Goal: Task Accomplishment & Management: Use online tool/utility

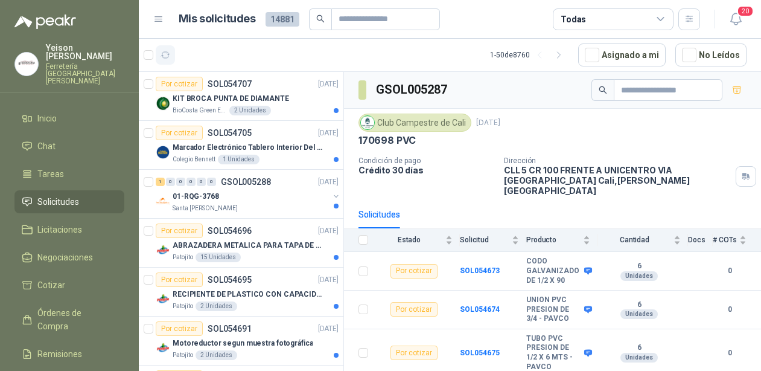
click at [168, 56] on icon "button" at bounding box center [166, 55] width 10 height 10
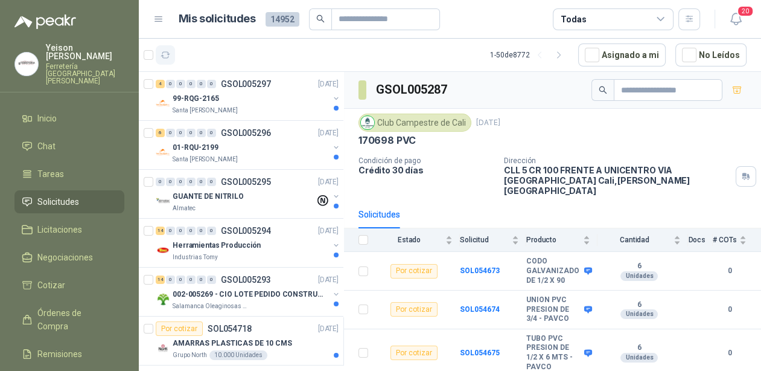
click at [165, 52] on icon "button" at bounding box center [166, 55] width 10 height 10
click at [219, 99] on div "99-RQG-2165" at bounding box center [251, 98] width 156 height 14
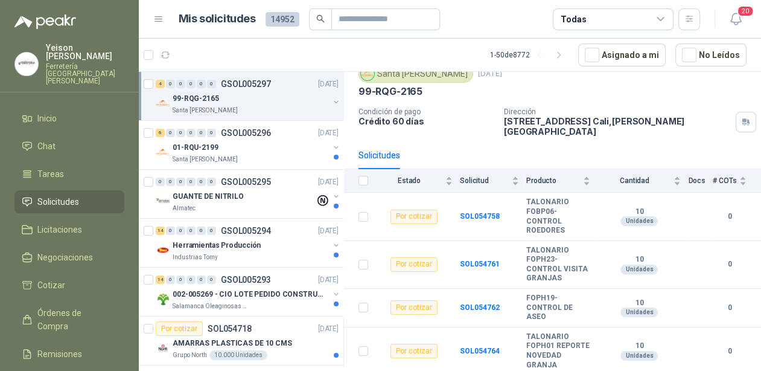
scroll to position [58, 0]
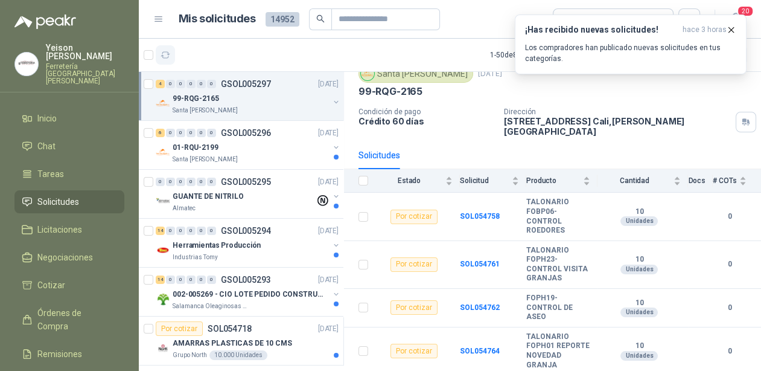
click at [171, 56] on button "button" at bounding box center [165, 54] width 19 height 19
drag, startPoint x: 730, startPoint y: 31, endPoint x: 702, endPoint y: 24, distance: 29.3
click at [729, 31] on icon "button" at bounding box center [731, 30] width 10 height 10
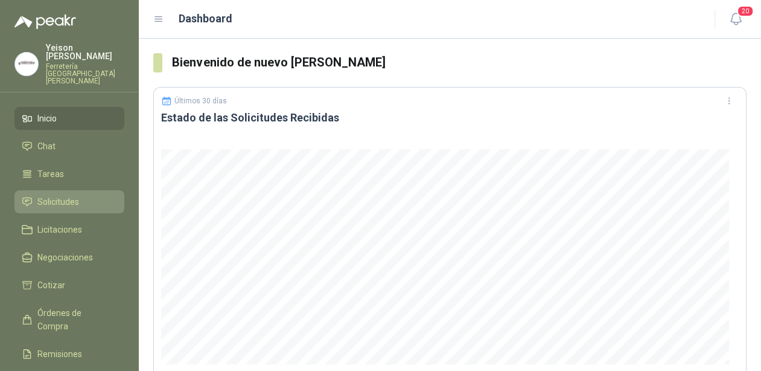
click at [64, 190] on link "Solicitudes" at bounding box center [69, 201] width 110 height 23
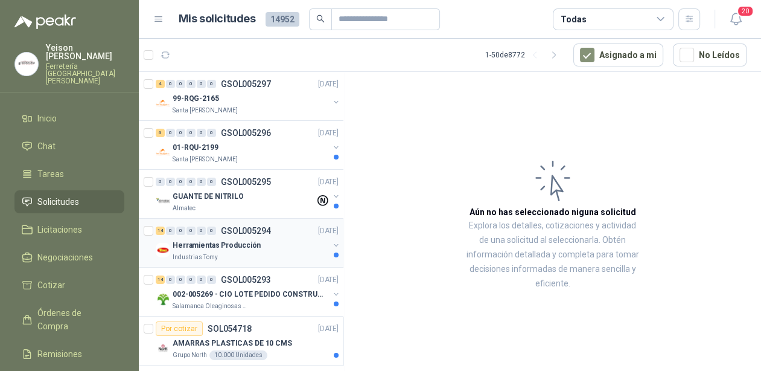
click at [250, 240] on p "Herramientas Producción" at bounding box center [217, 245] width 88 height 11
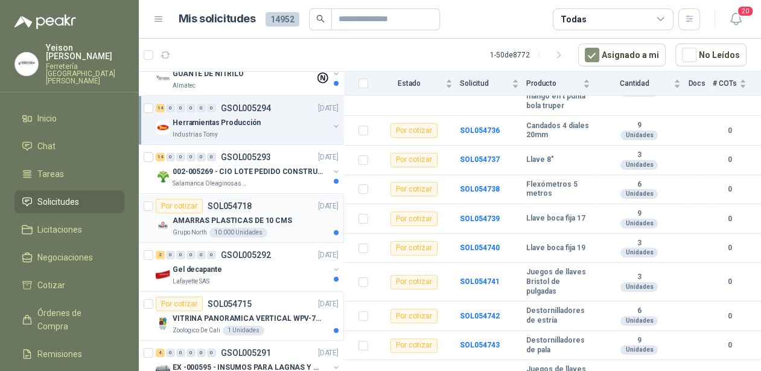
scroll to position [145, 0]
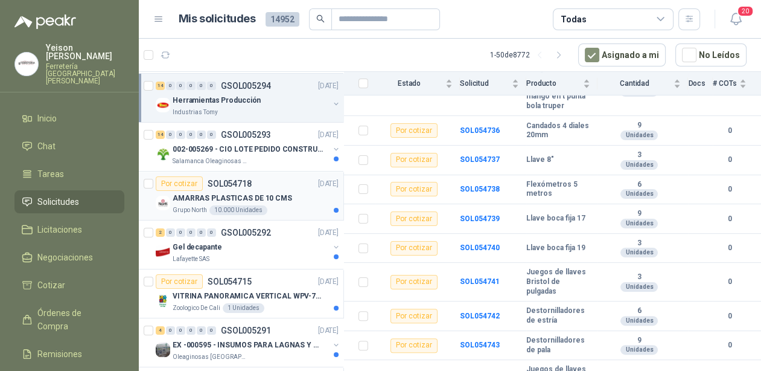
click at [249, 193] on p "AMARRAS PLASTICAS DE 10 CMS" at bounding box center [232, 197] width 119 height 11
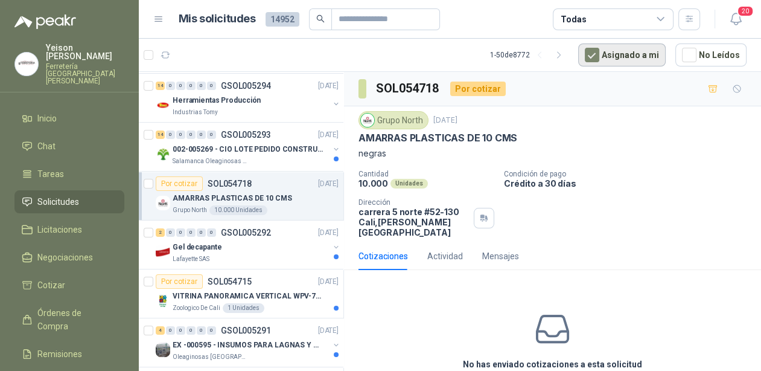
click at [587, 55] on button "Asignado a mi" at bounding box center [621, 54] width 87 height 23
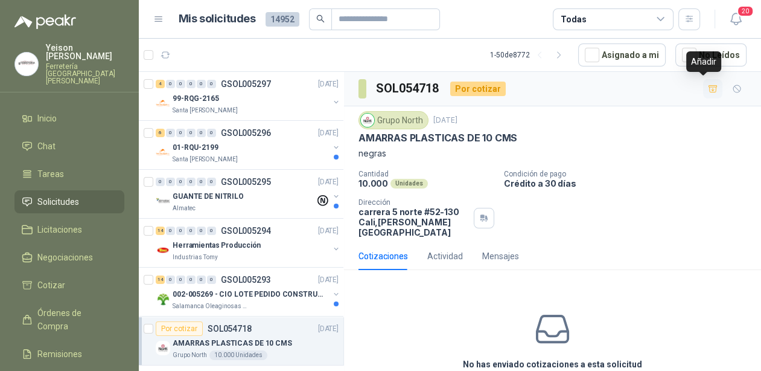
click at [708, 89] on button "button" at bounding box center [712, 88] width 19 height 19
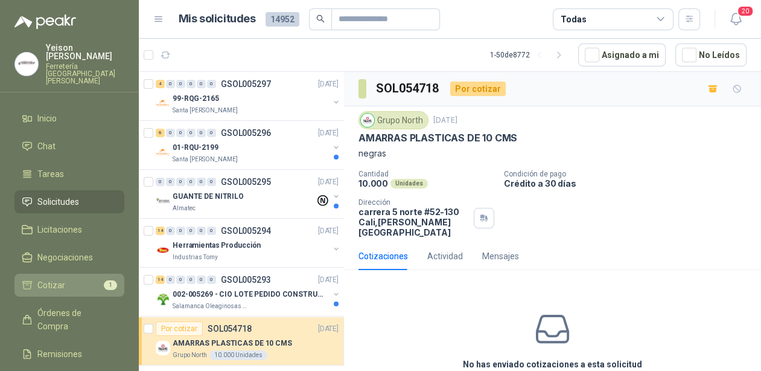
click at [97, 278] on li "Cotizar 1" at bounding box center [69, 284] width 95 height 13
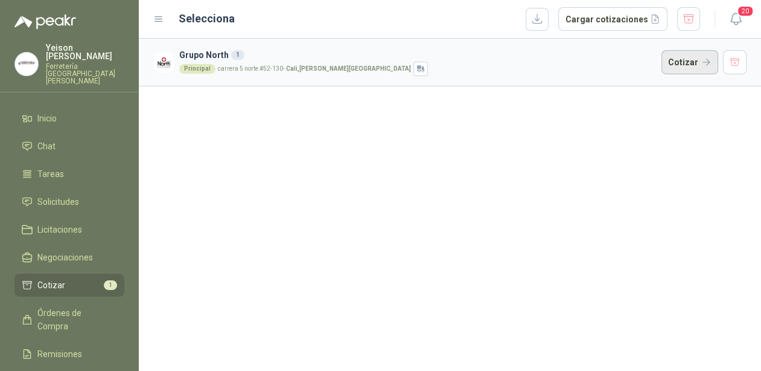
click at [690, 63] on button "Cotizar" at bounding box center [689, 62] width 57 height 24
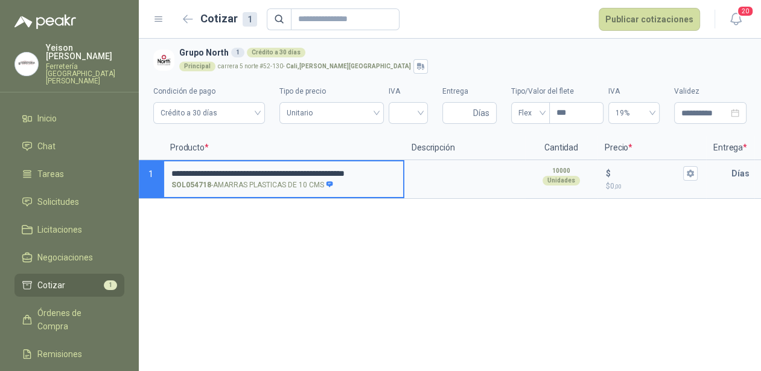
click at [277, 172] on input "**********" at bounding box center [283, 173] width 224 height 9
type input "**********"
click at [617, 173] on input "$ $ 0 ,00" at bounding box center [647, 172] width 68 height 9
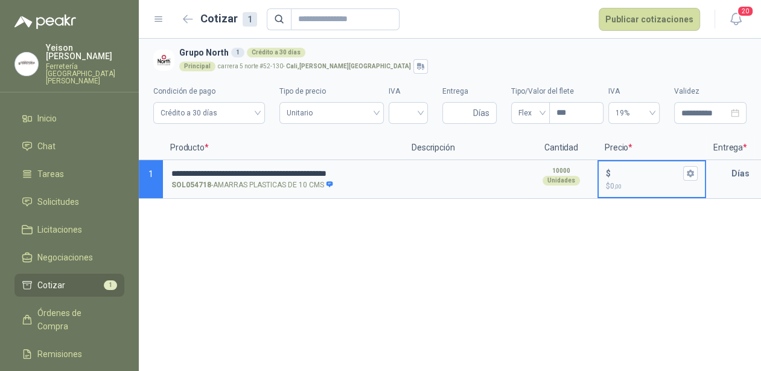
click at [617, 173] on input "$ $ 0 ,00" at bounding box center [647, 172] width 68 height 9
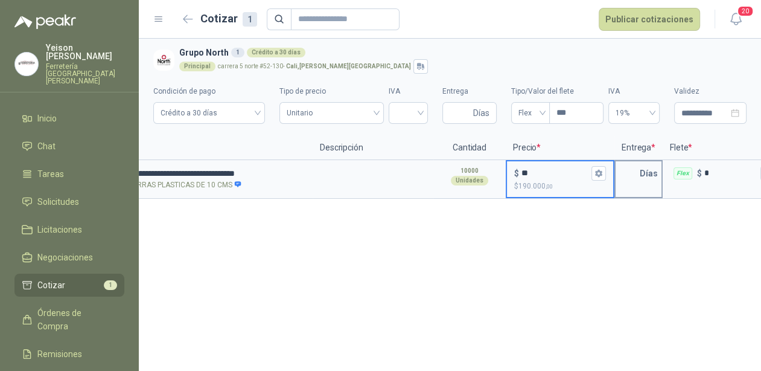
scroll to position [0, 92]
type input "**"
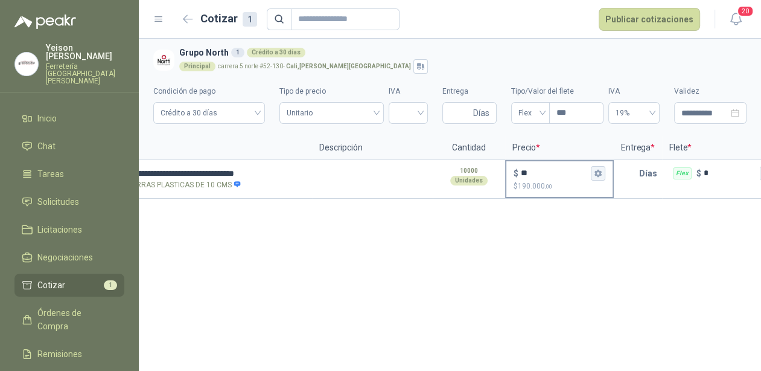
click at [594, 170] on icon "button" at bounding box center [598, 173] width 8 height 8
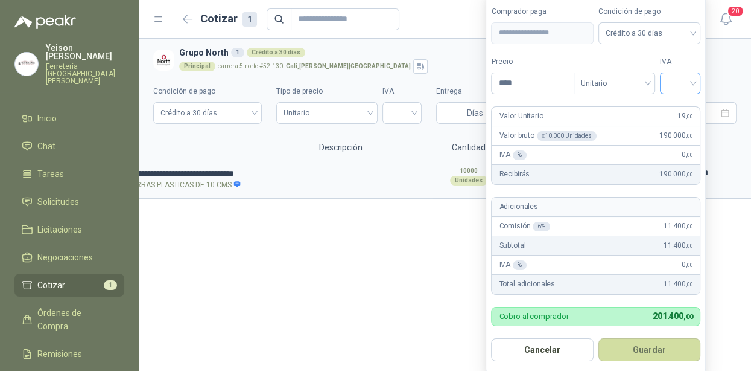
click at [694, 80] on input "search" at bounding box center [680, 82] width 27 height 18
click at [681, 104] on div "19%" at bounding box center [683, 108] width 22 height 13
click at [645, 354] on button "Guardar" at bounding box center [652, 349] width 104 height 23
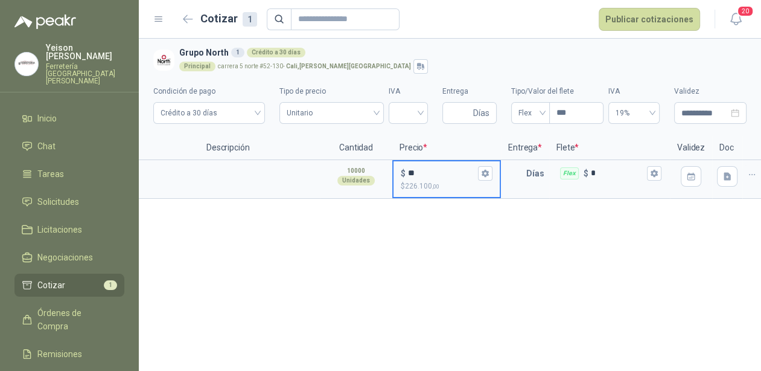
scroll to position [0, 209]
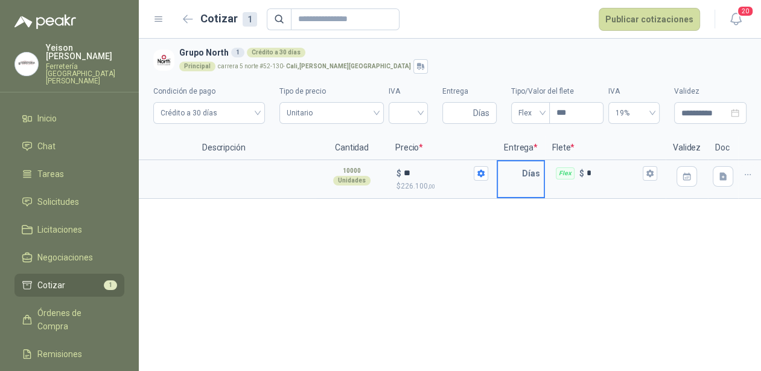
click at [518, 171] on input "text" at bounding box center [510, 173] width 24 height 24
type input "*"
click at [649, 173] on icon "button" at bounding box center [650, 173] width 8 height 8
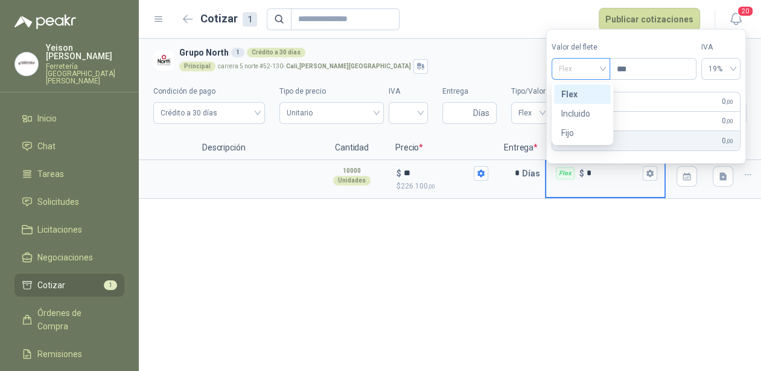
click at [603, 73] on span "Flex" at bounding box center [581, 69] width 44 height 18
click at [578, 112] on div "Incluido" at bounding box center [582, 113] width 42 height 13
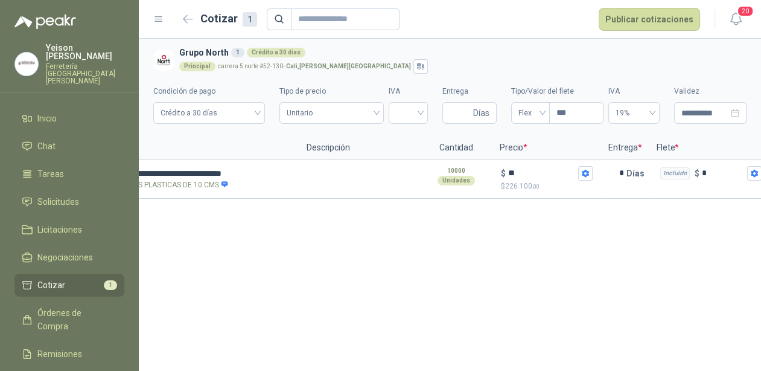
scroll to position [0, 0]
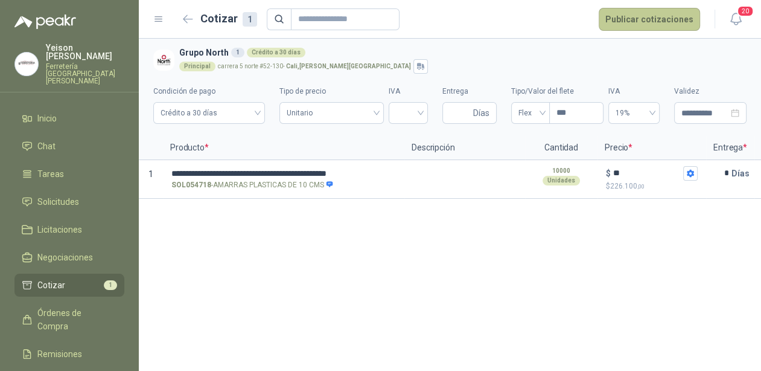
click at [643, 17] on button "Publicar cotizaciones" at bounding box center [649, 19] width 101 height 23
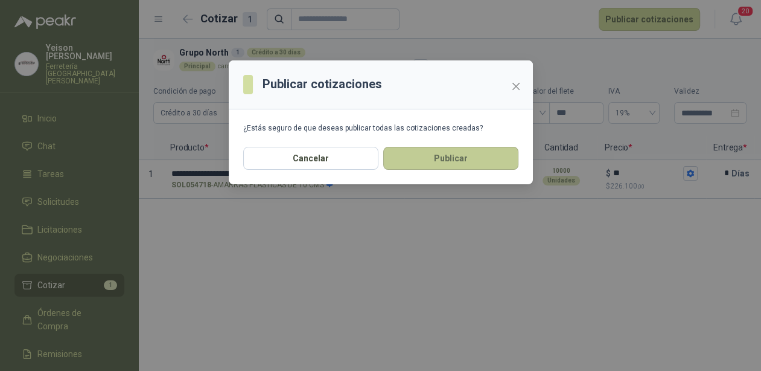
click at [480, 150] on button "Publicar" at bounding box center [450, 158] width 135 height 23
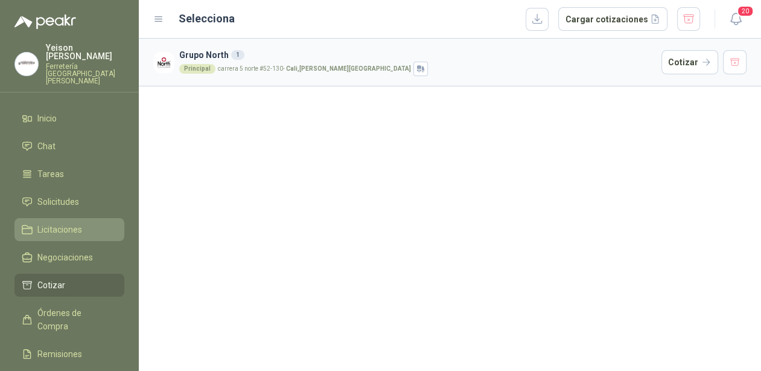
click at [63, 223] on span "Licitaciones" at bounding box center [59, 229] width 45 height 13
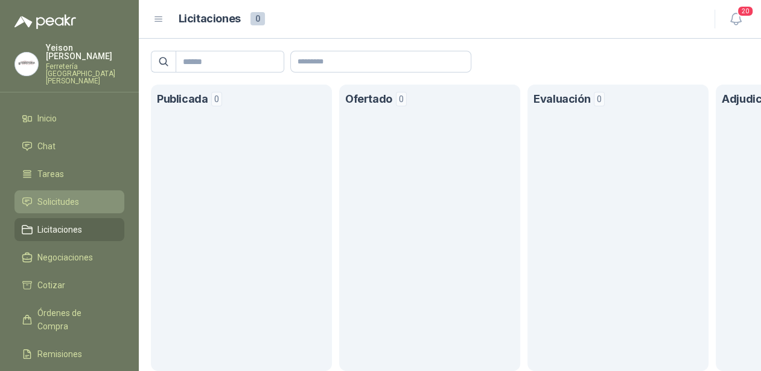
click at [79, 195] on li "Solicitudes" at bounding box center [69, 201] width 95 height 13
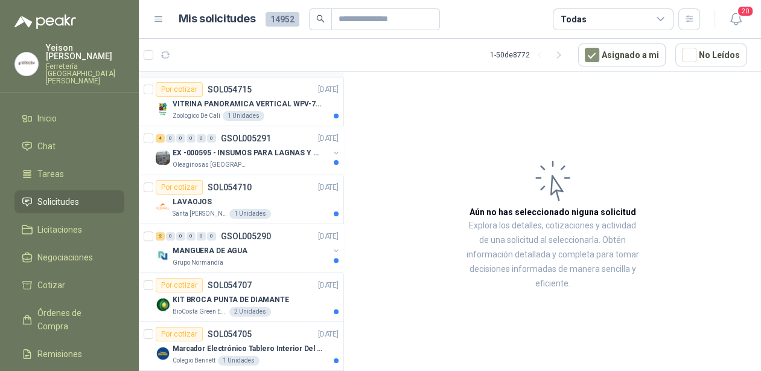
scroll to position [338, 0]
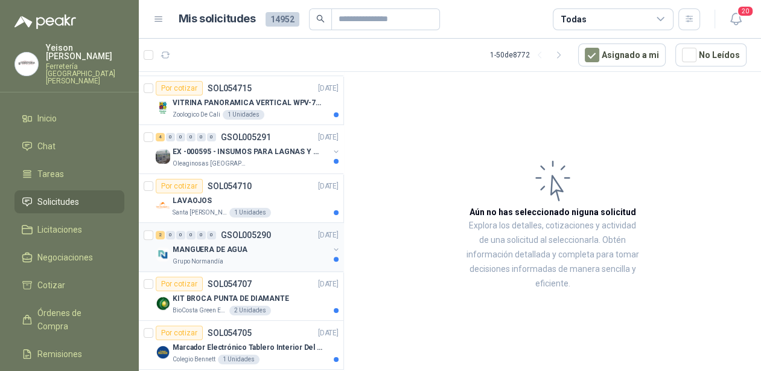
click at [257, 251] on div "MANGUERA DE AGUA" at bounding box center [251, 249] width 156 height 14
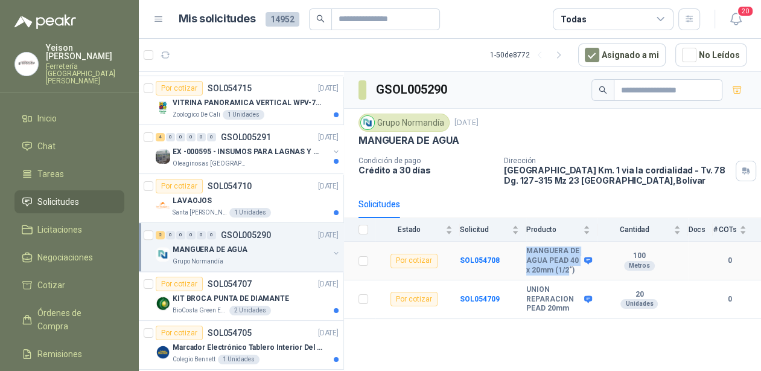
drag, startPoint x: 561, startPoint y: 267, endPoint x: 521, endPoint y: 263, distance: 39.5
click at [521, 263] on tr "Por cotizar SOL054708 MANGUERA DE AGUA PEAD 40 x 20mm (1/2") 100 Metros 0" at bounding box center [552, 260] width 417 height 39
drag, startPoint x: 521, startPoint y: 263, endPoint x: 565, endPoint y: 268, distance: 43.7
click at [565, 269] on b "MANGUERA DE AGUA PEAD 40 x 20mm (1/2")" at bounding box center [553, 260] width 55 height 28
drag, startPoint x: 565, startPoint y: 267, endPoint x: 523, endPoint y: 249, distance: 46.2
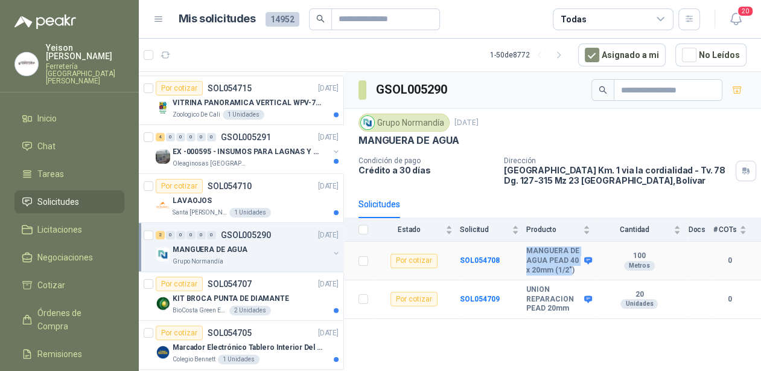
click at [523, 249] on tr "Por cotizar SOL054708 MANGUERA DE AGUA PEAD 40 x 20mm (1/2") 100 Metros 0" at bounding box center [552, 260] width 417 height 39
copy tr "MANGUERA DE AGUA PEAD 40 x 20mm (1/2""
click at [536, 259] on b "MANGUERA DE AGUA PEAD 40 x 20mm (1/2")" at bounding box center [553, 260] width 55 height 28
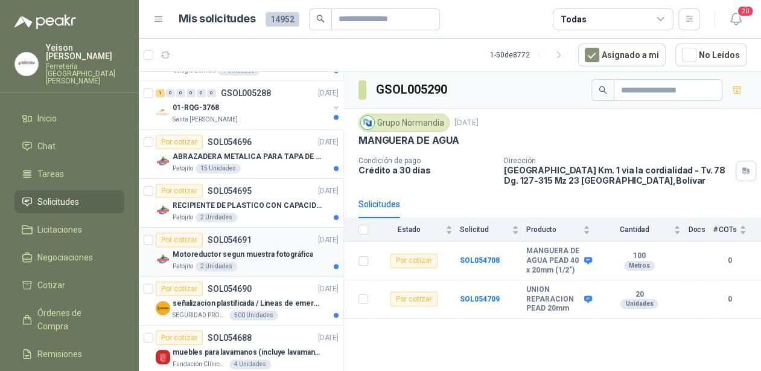
scroll to position [628, 0]
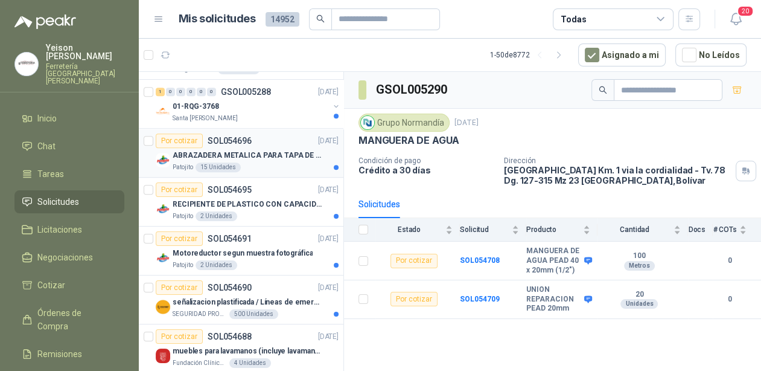
click at [277, 153] on p "ABRAZADERA METALICA PARA TAPA DE TAMBOR DE PLASTICO DE 50 LT" at bounding box center [248, 155] width 150 height 11
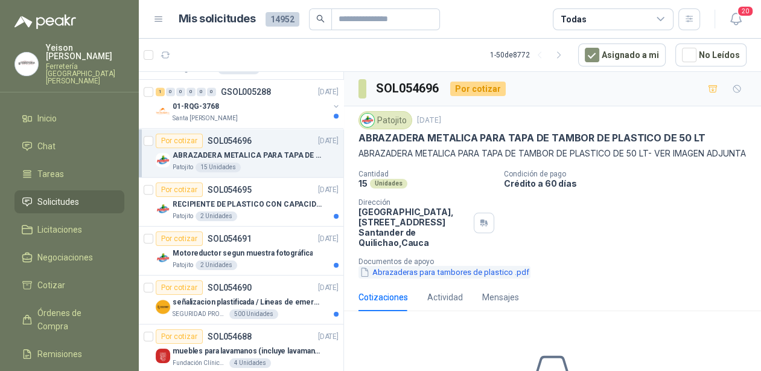
click at [392, 278] on button "Abrazaderas para tambores de plastico .pdf" at bounding box center [444, 272] width 172 height 13
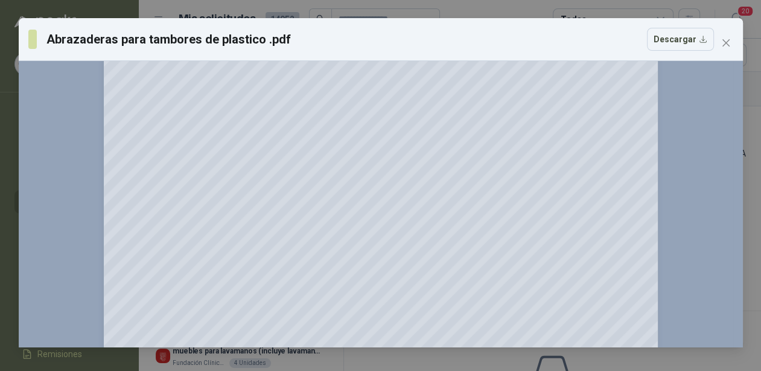
scroll to position [193, 0]
click at [728, 41] on icon "close" at bounding box center [726, 43] width 10 height 10
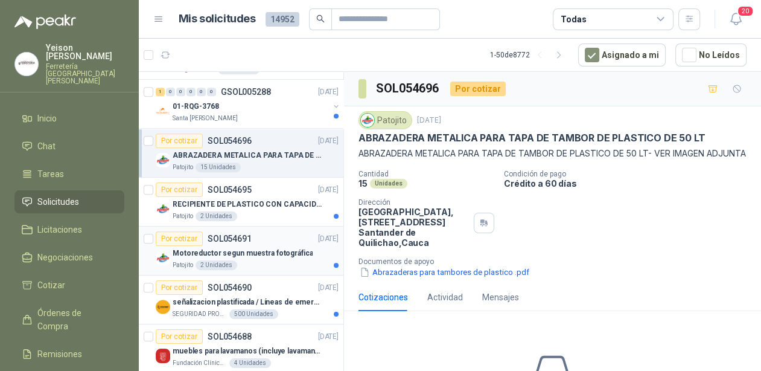
scroll to position [676, 0]
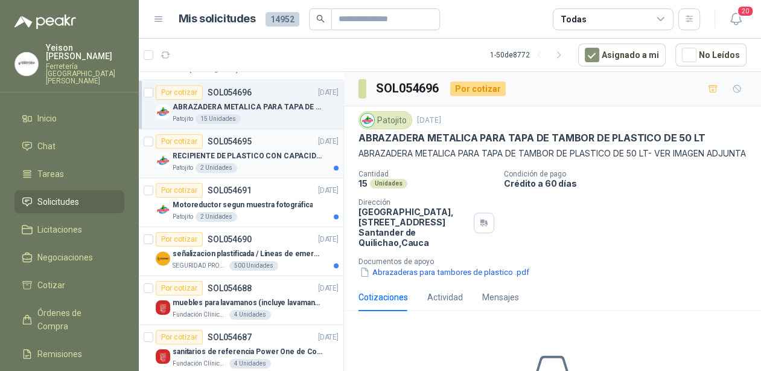
click at [273, 144] on div "Por cotizar SOL054695 [DATE]" at bounding box center [247, 141] width 183 height 14
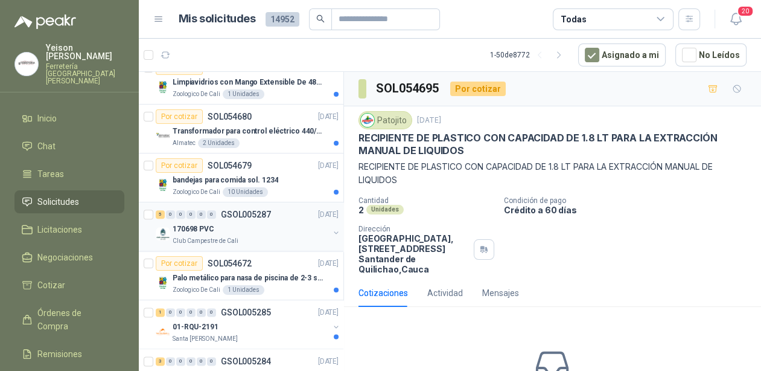
scroll to position [1255, 0]
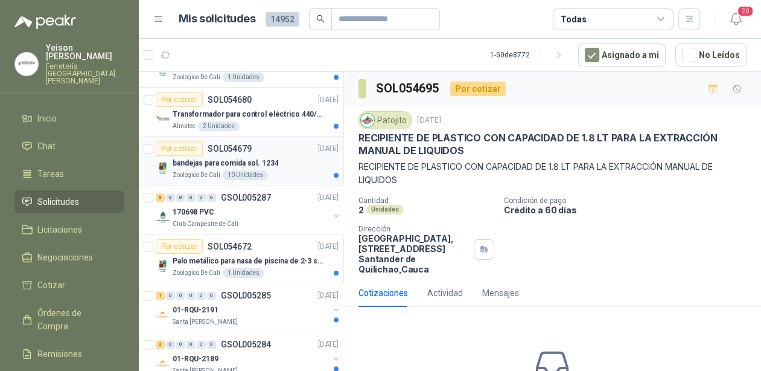
click at [242, 159] on p "bandejas para comida sol. 1234" at bounding box center [226, 162] width 106 height 11
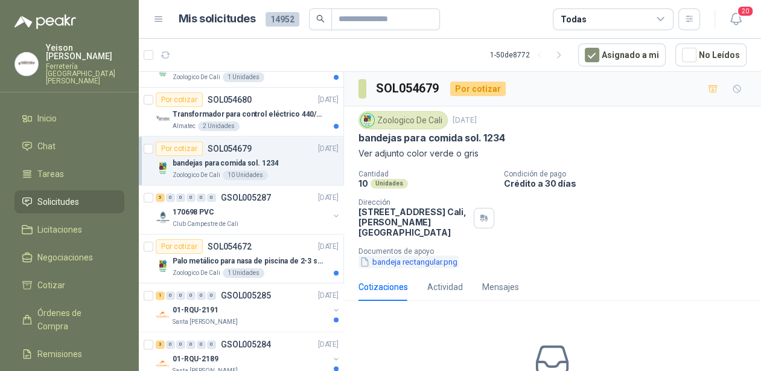
click at [390, 255] on button "bandeja rectangular.png" at bounding box center [408, 261] width 100 height 13
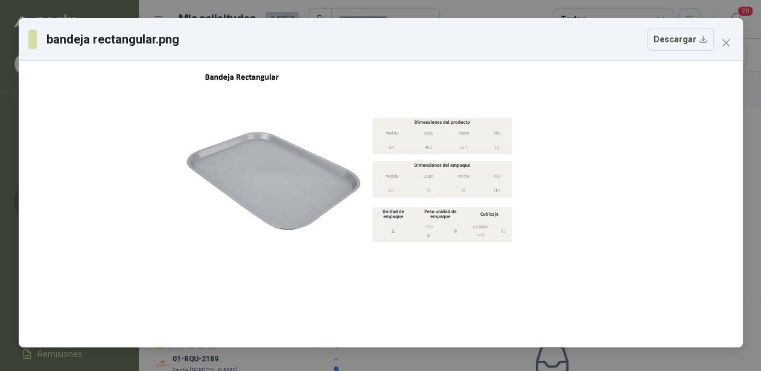
click at [722, 50] on button "Close" at bounding box center [725, 42] width 19 height 19
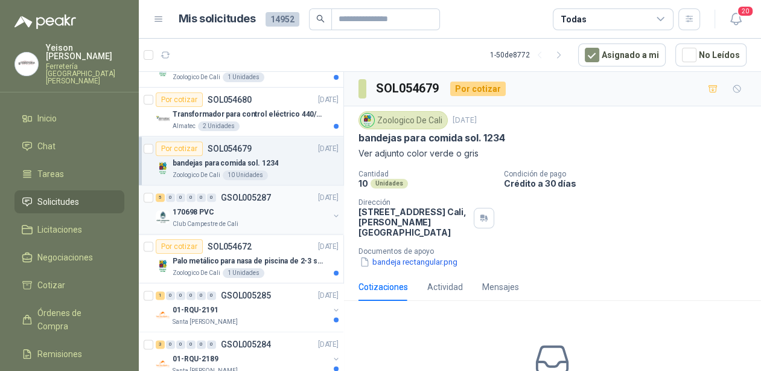
click at [269, 219] on div "Club Campestre de Cali" at bounding box center [251, 224] width 156 height 10
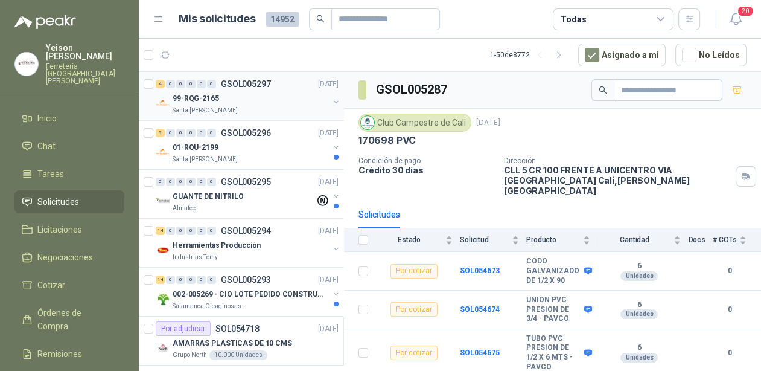
click at [258, 106] on div "Santa [PERSON_NAME]" at bounding box center [251, 111] width 156 height 10
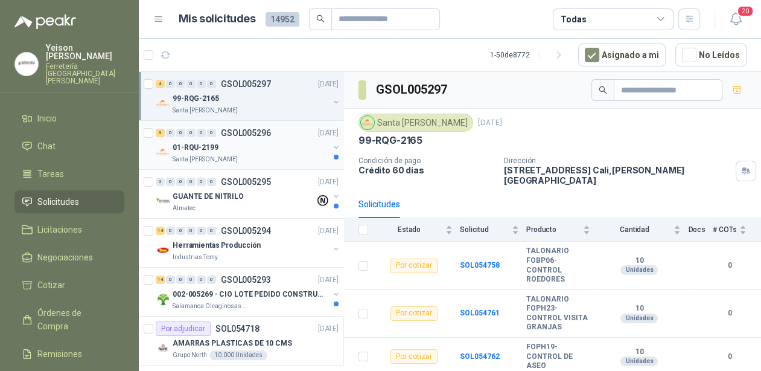
click at [237, 140] on div "01-RQU-2199" at bounding box center [251, 147] width 156 height 14
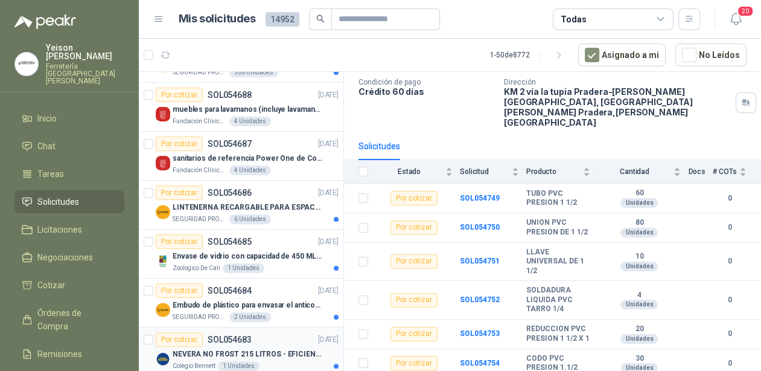
scroll to position [1014, 0]
